Goal: Go to known website: Access a specific website the user already knows

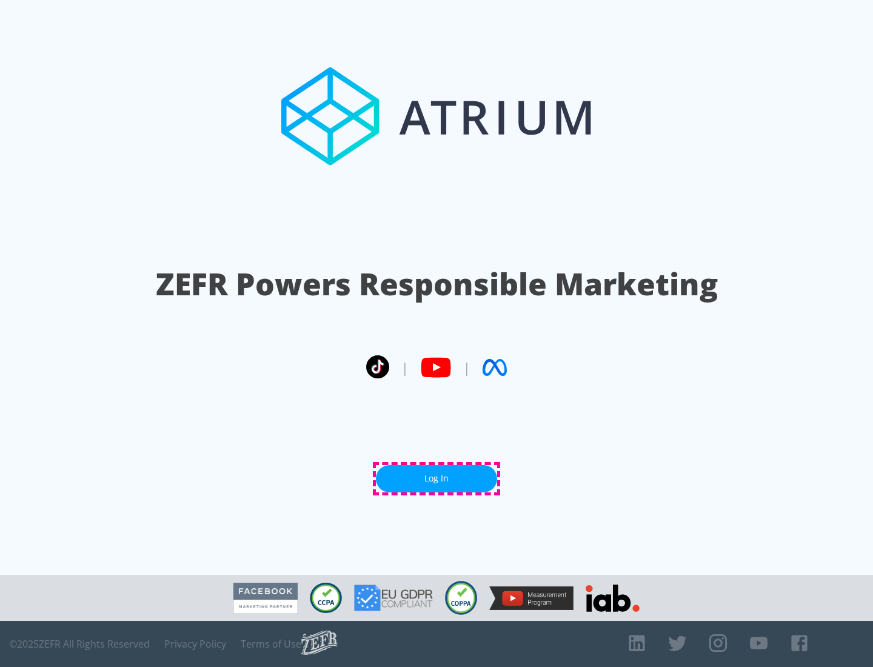
click at [437, 479] on link "Log In" at bounding box center [436, 478] width 121 height 27
